Goal: Find contact information: Find contact information

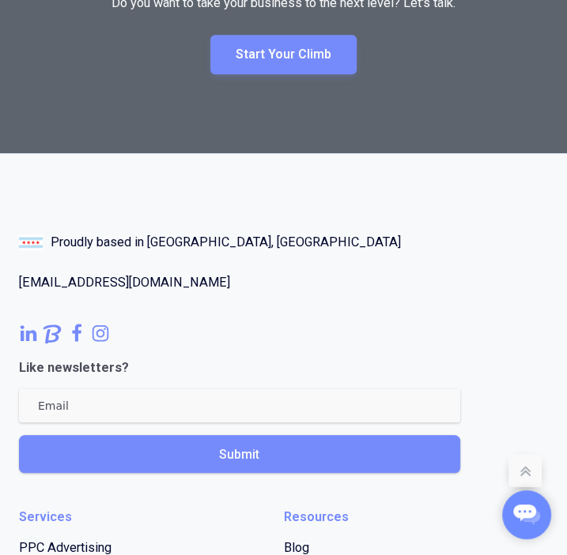
scroll to position [9010, 0]
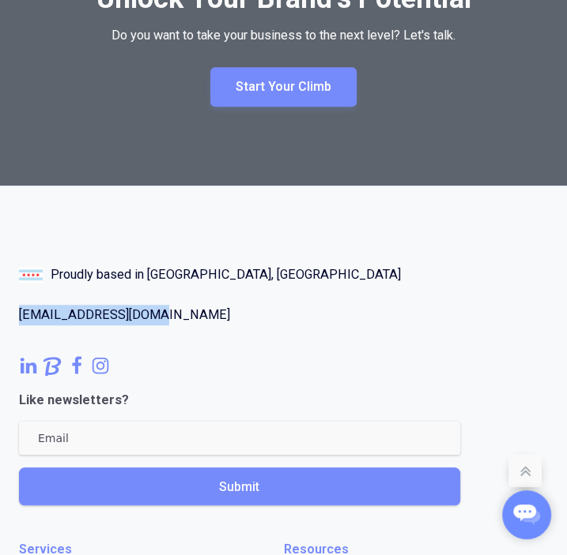
drag, startPoint x: 159, startPoint y: 367, endPoint x: 13, endPoint y: 348, distance: 147.5
click at [329, 369] on div "Proudly based in Chicago, IL newbiz@topoutgrp.com (312) 855-2059 Like newslette…" at bounding box center [283, 392] width 529 height 254
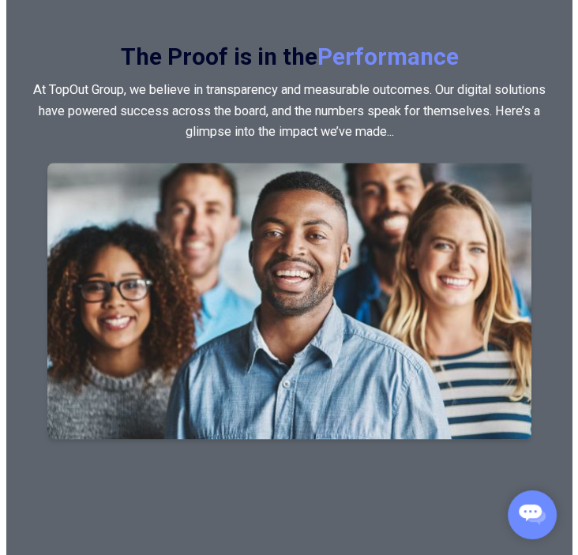
scroll to position [0, 0]
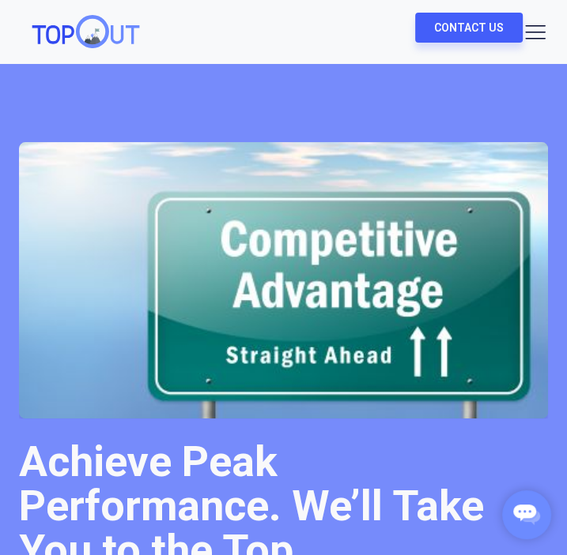
click at [454, 32] on link "Contact Us" at bounding box center [468, 28] width 107 height 30
click at [538, 32] on use at bounding box center [535, 32] width 21 height 14
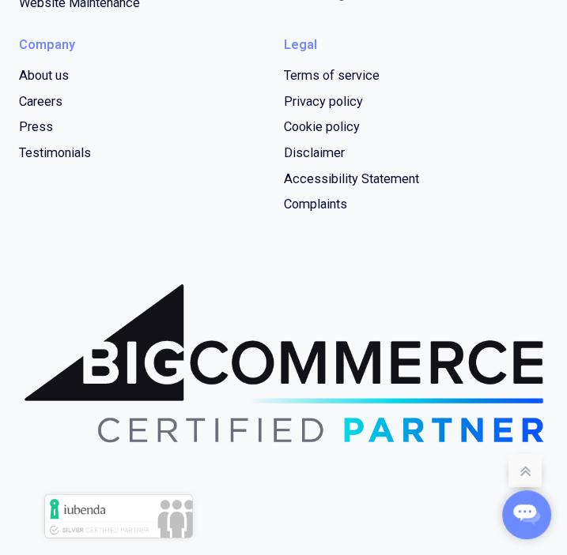
scroll to position [2735, 0]
